Goal: Communication & Community: Answer question/provide support

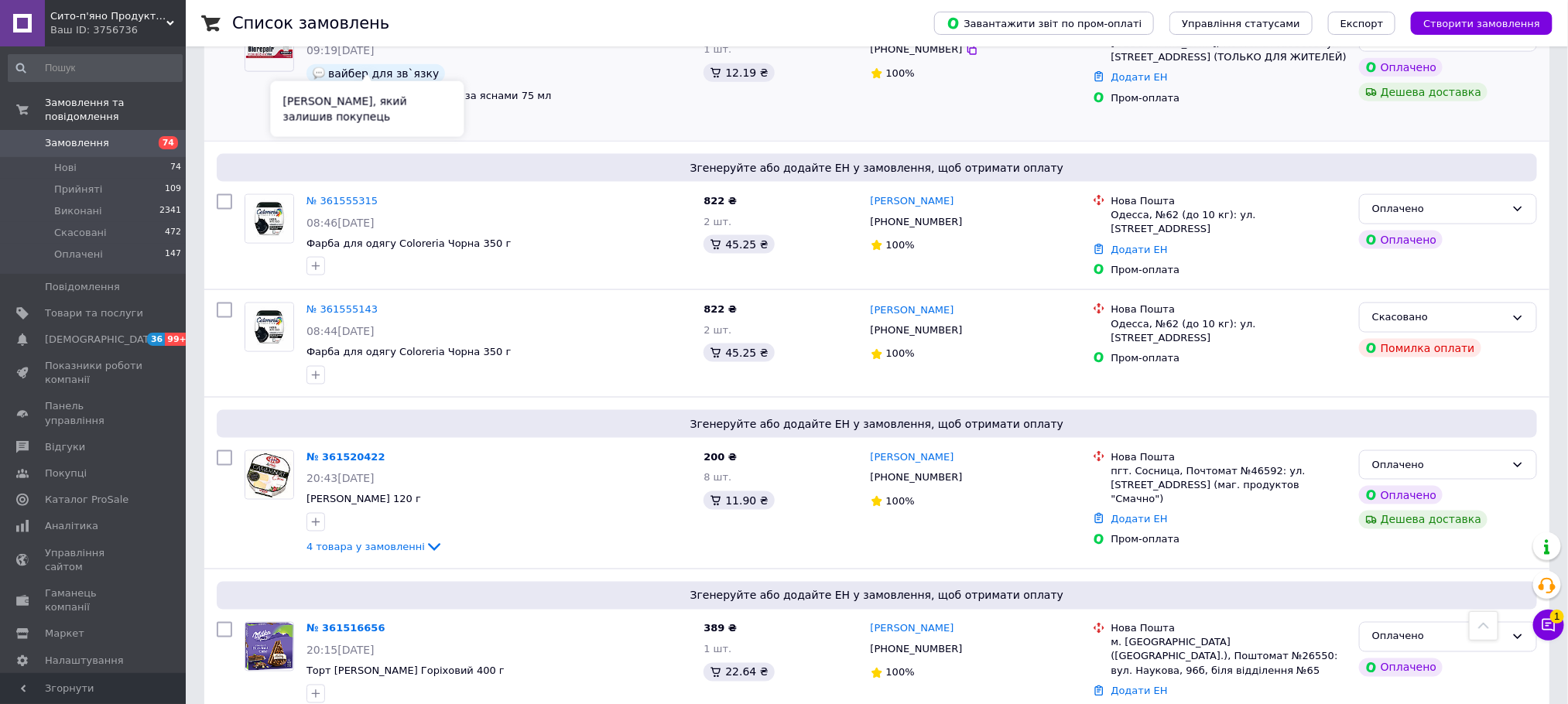
scroll to position [1276, 0]
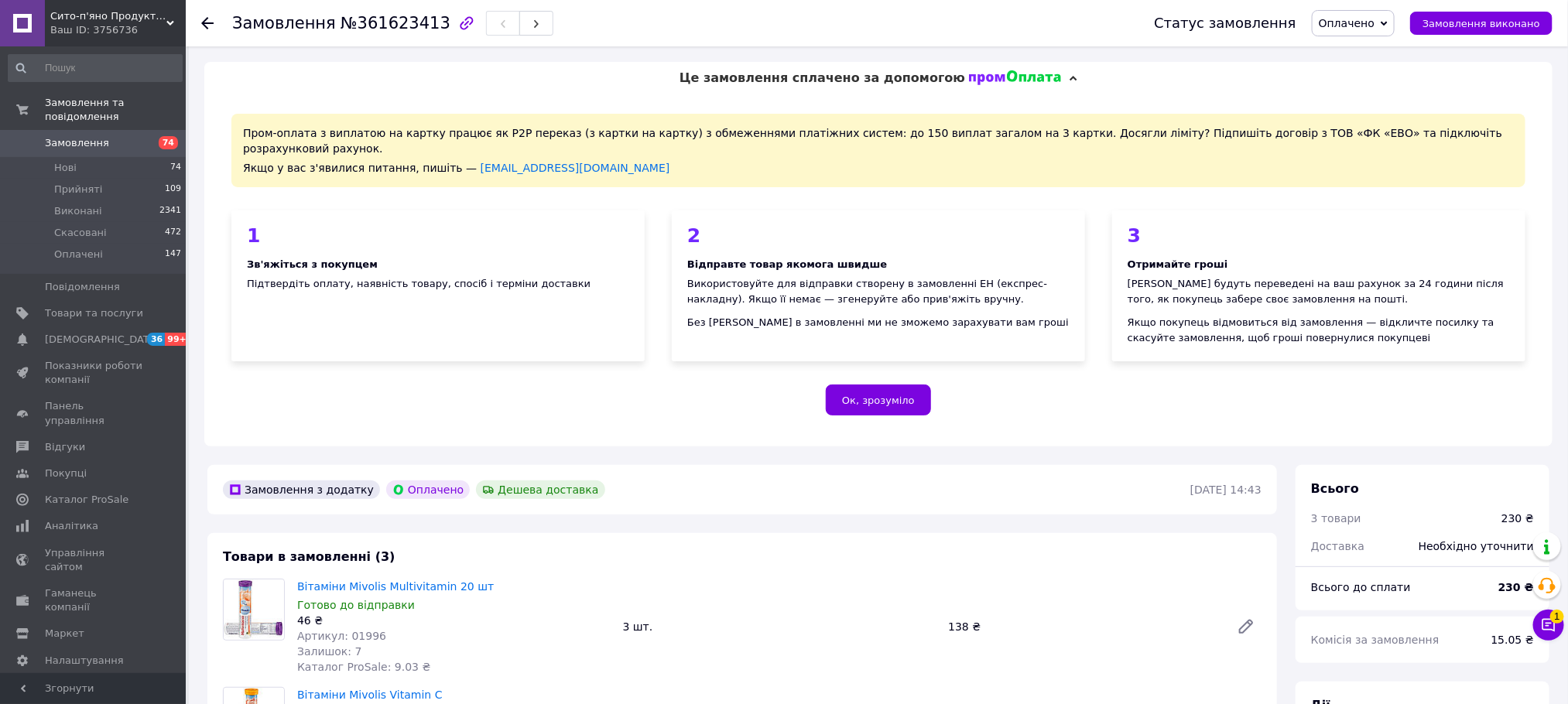
scroll to position [232, 0]
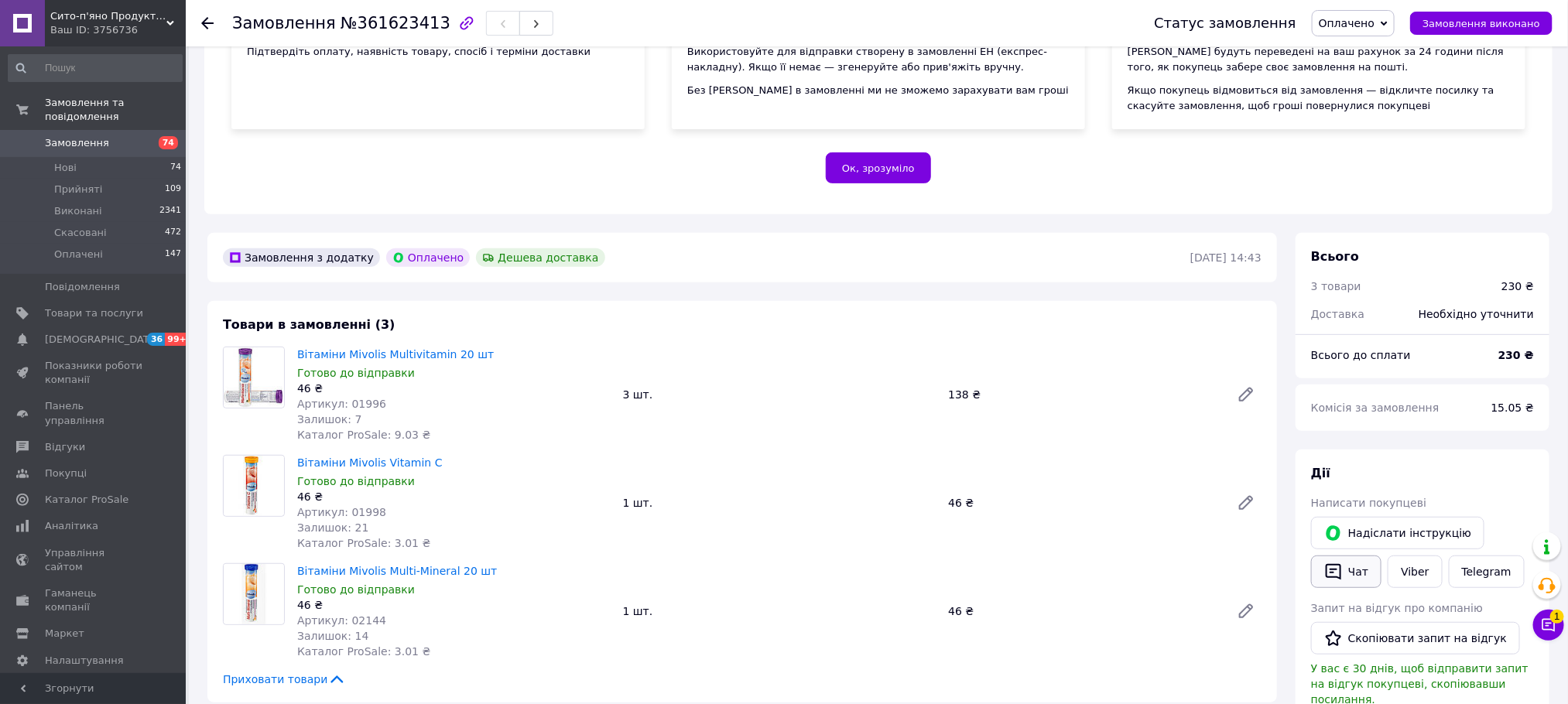
click at [1359, 555] on button "Чат" at bounding box center [1345, 571] width 70 height 32
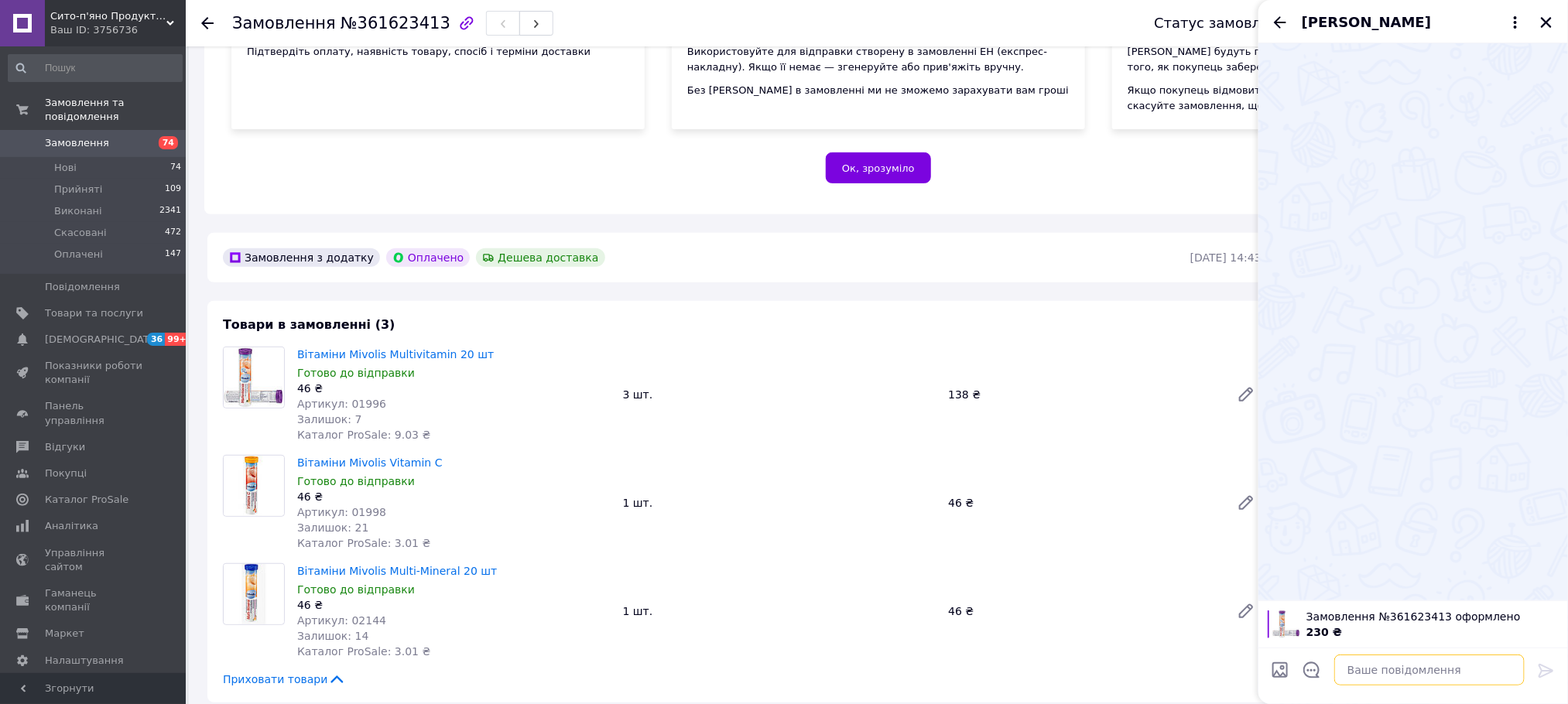
click at [1410, 666] on textarea at bounding box center [1429, 669] width 190 height 31
paste textarea "Дякуємо за замовлення Відправка сьогодні) Очікуйте смс з ТТН Рекомендуємо приєд…"
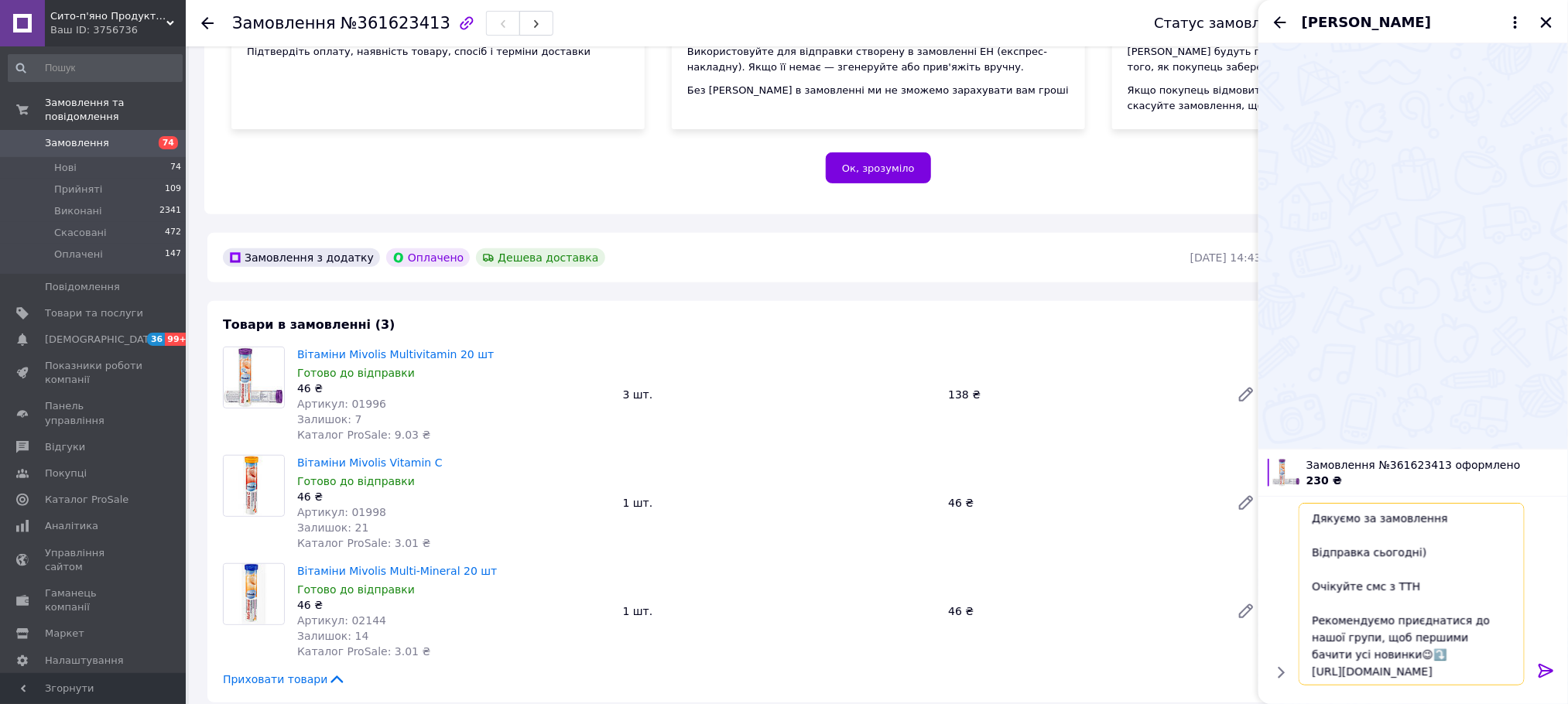
scroll to position [46, 0]
type textarea "Дякуємо за замовлення Відправка сьогодні) Очікуйте смс з ТТН Рекомендуємо приєд…"
click at [1545, 675] on icon at bounding box center [1546, 670] width 15 height 14
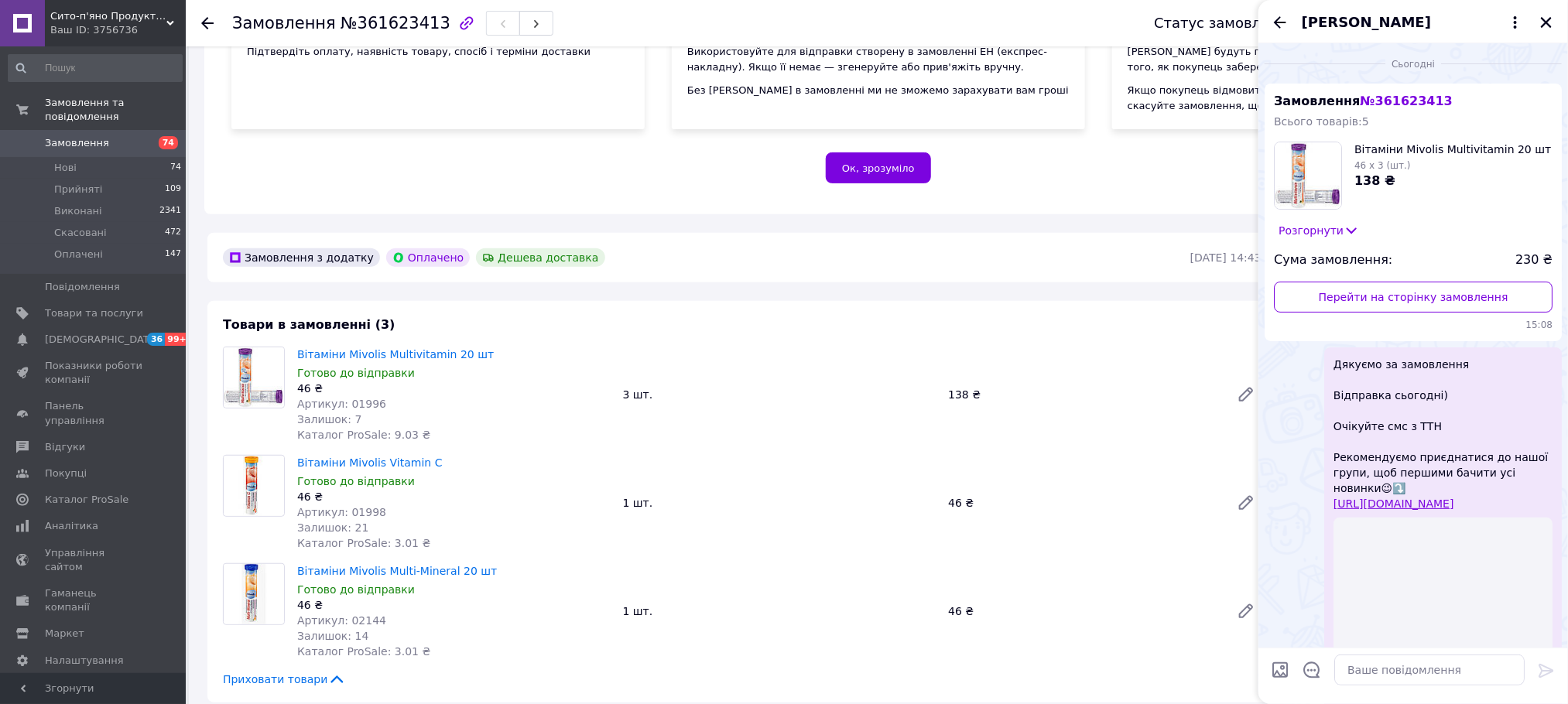
scroll to position [0, 0]
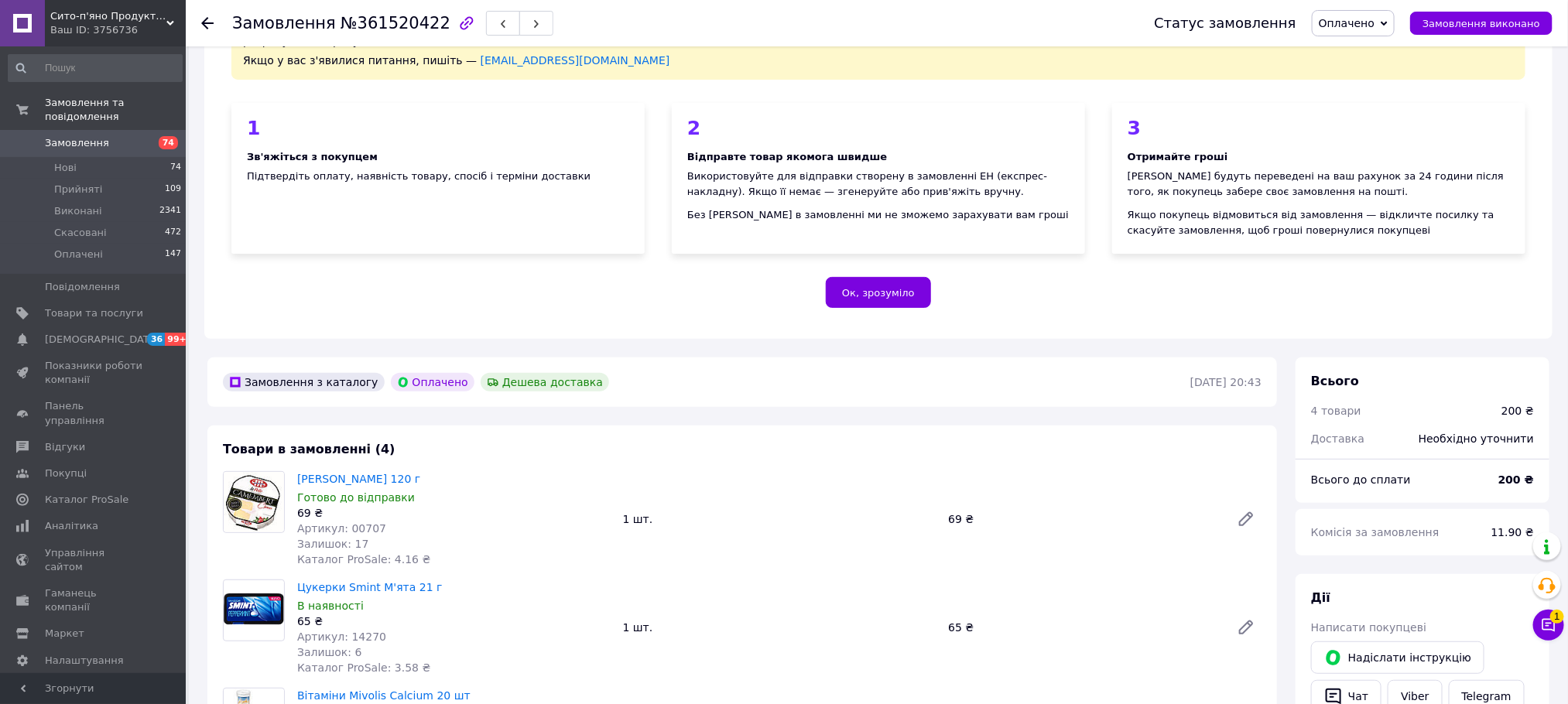
scroll to position [348, 0]
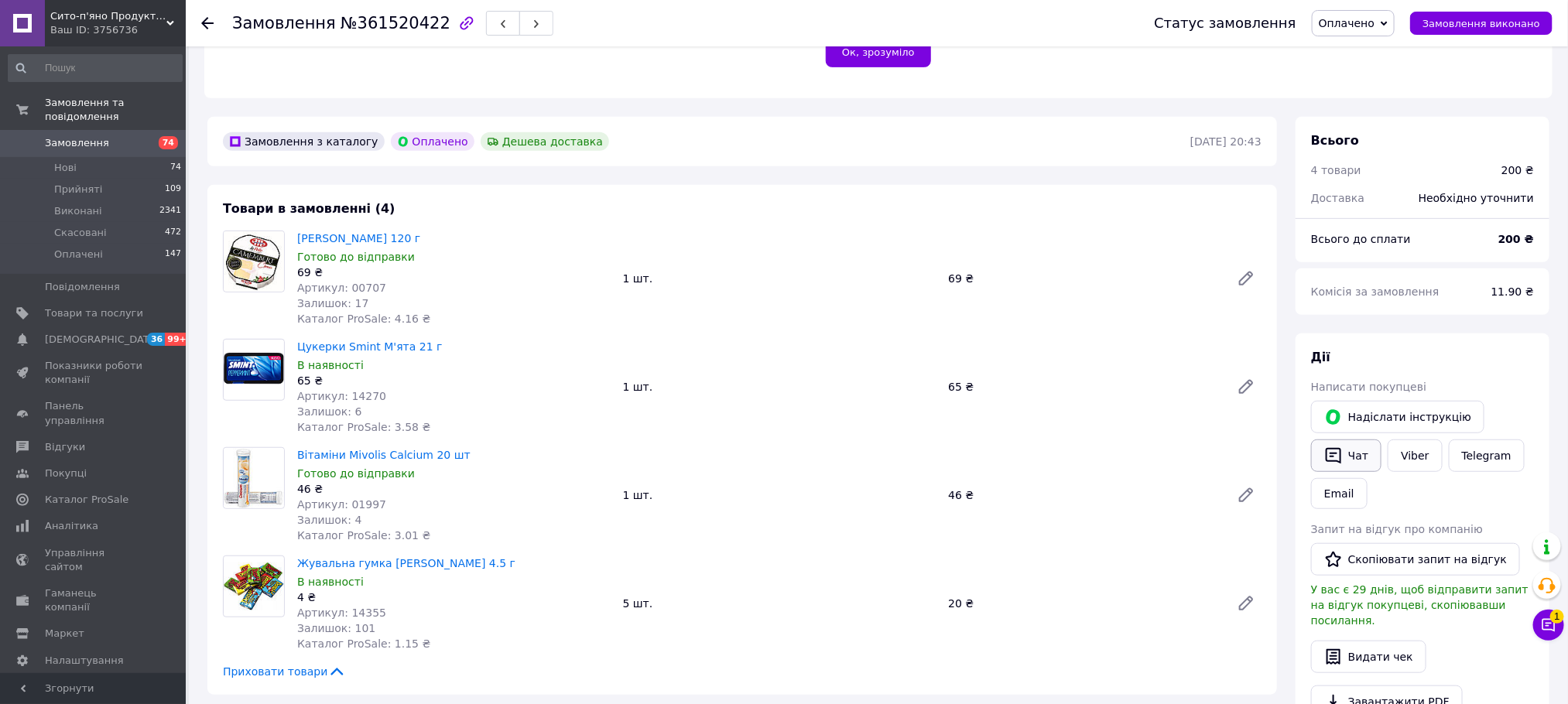
click at [1360, 439] on button "Чат" at bounding box center [1345, 455] width 70 height 32
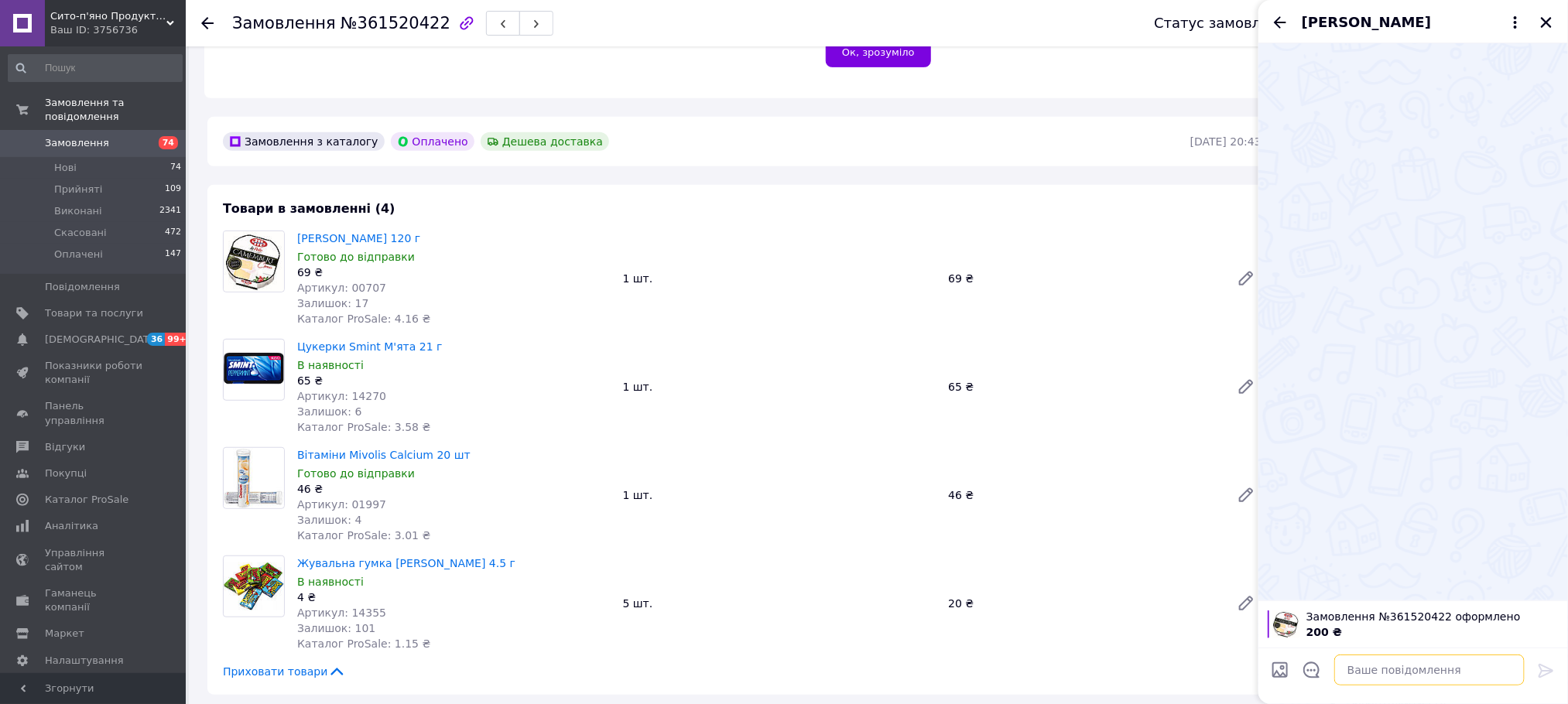
click at [1445, 672] on textarea at bounding box center [1429, 669] width 190 height 31
paste textarea "Дякуємо за замовлення Відправка сьогодні) Очікуйте смс з ТТН Рекомендуємо приєд…"
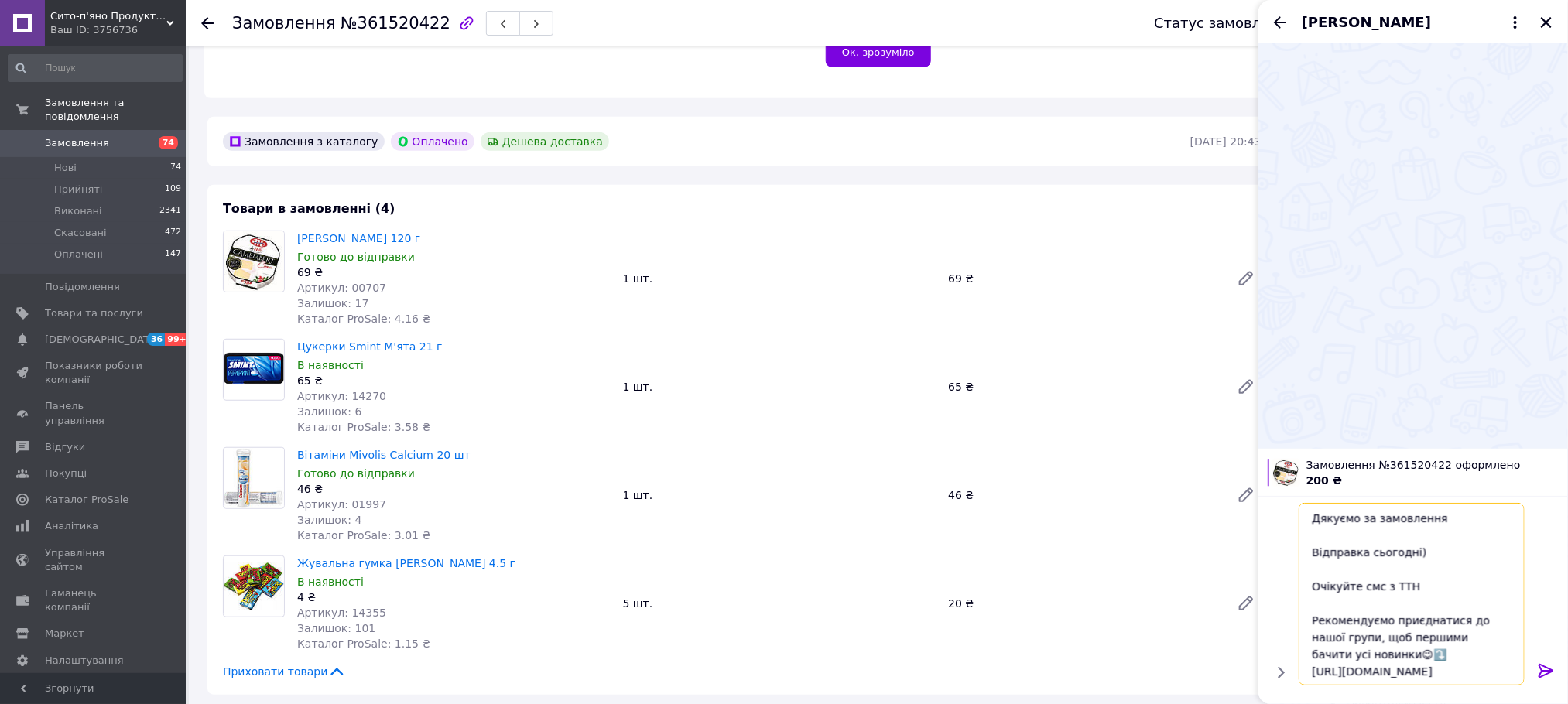
scroll to position [46, 0]
type textarea "Дякуємо за замовлення Відправка сьогодні) Очікуйте смс з ТТН Рекомендуємо приєд…"
click at [1542, 673] on icon at bounding box center [1546, 670] width 15 height 14
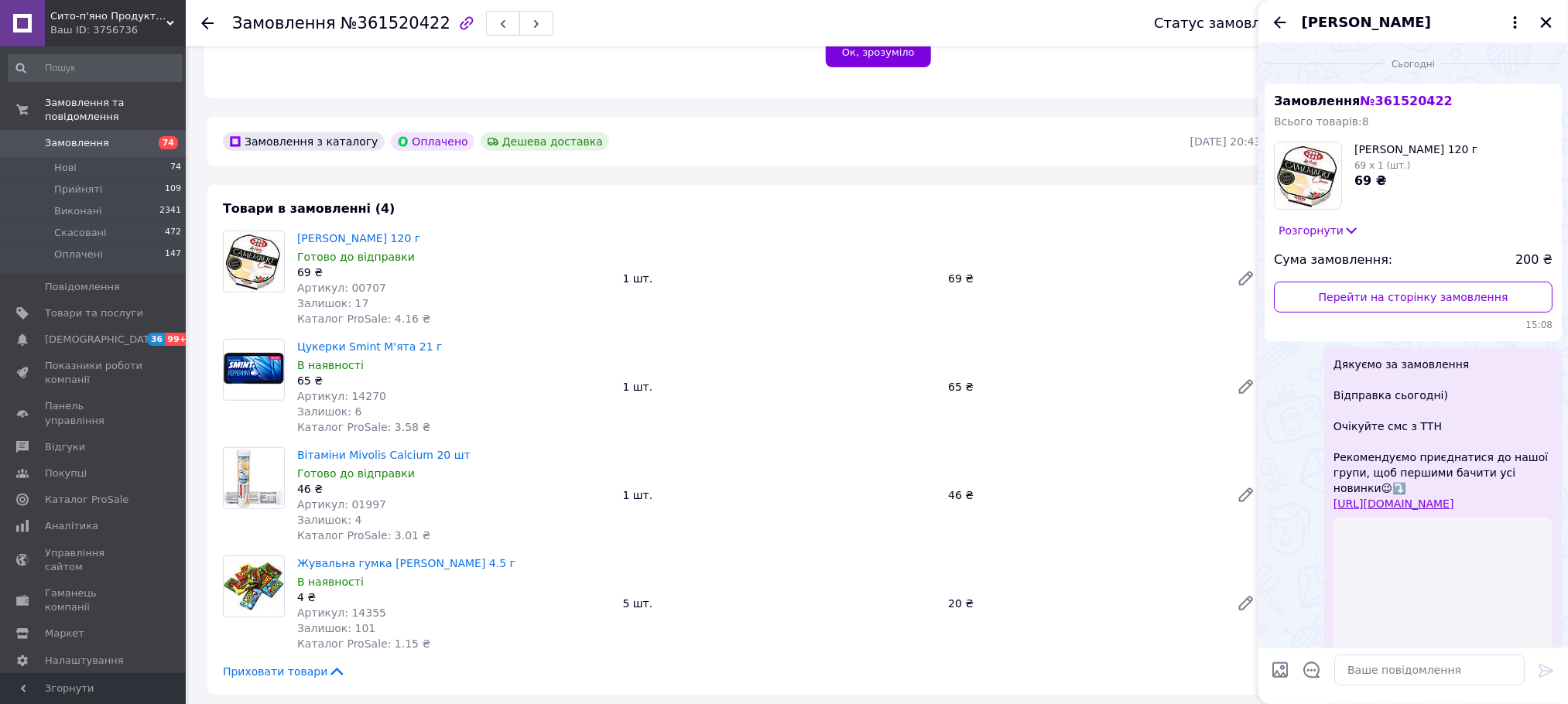
scroll to position [0, 0]
